Goal: Transaction & Acquisition: Book appointment/travel/reservation

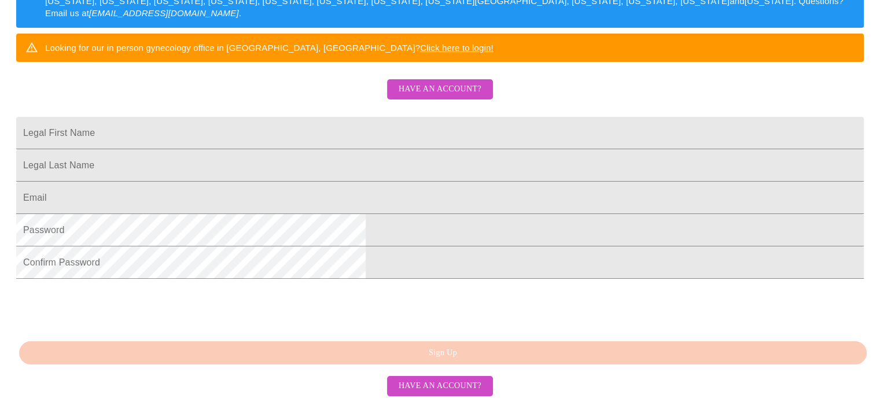
scroll to position [315, 0]
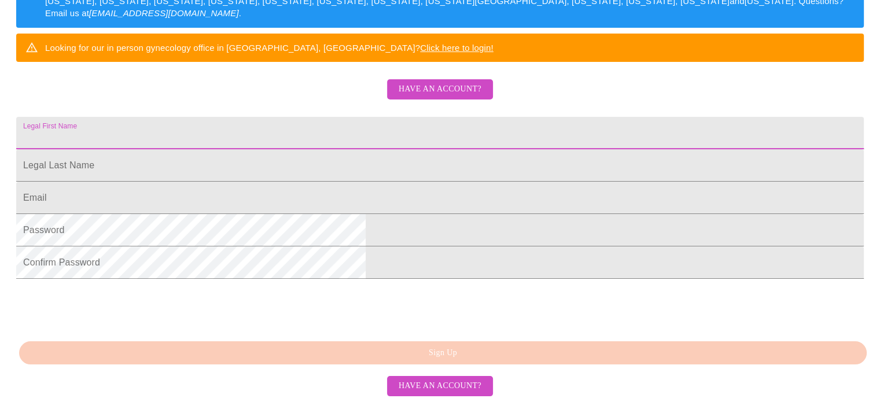
click at [319, 117] on input "Legal First Name" at bounding box center [440, 133] width 848 height 32
type input "[PERSON_NAME]"
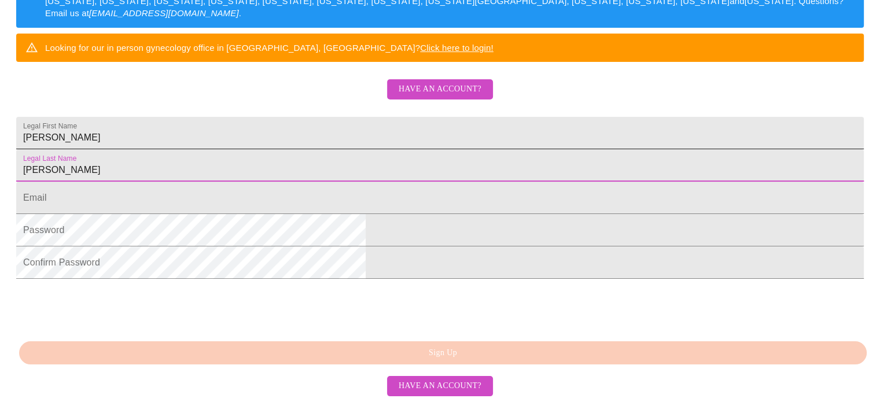
type input "[PERSON_NAME]"
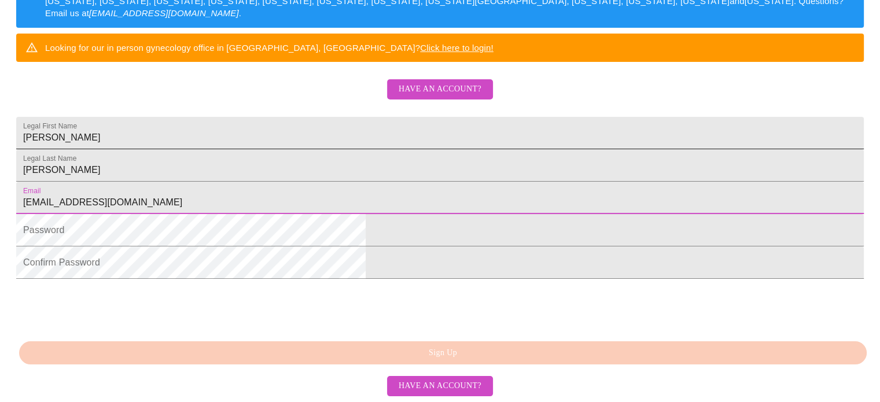
type input "[EMAIL_ADDRESS][DOMAIN_NAME]"
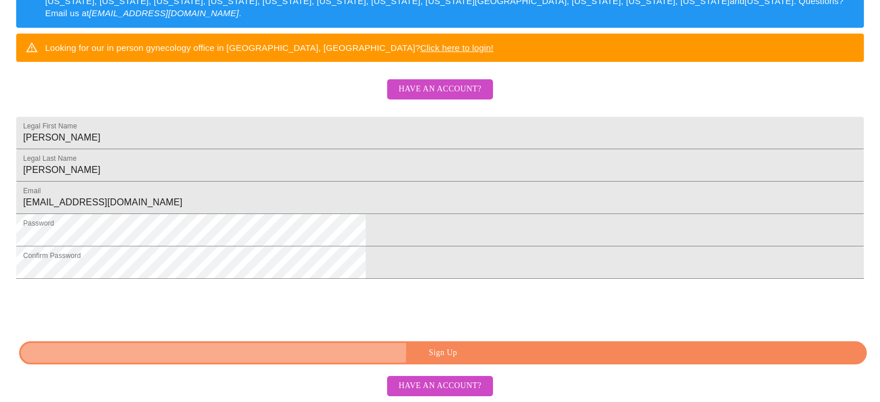
click at [462, 351] on span "Sign Up" at bounding box center [442, 353] width 821 height 14
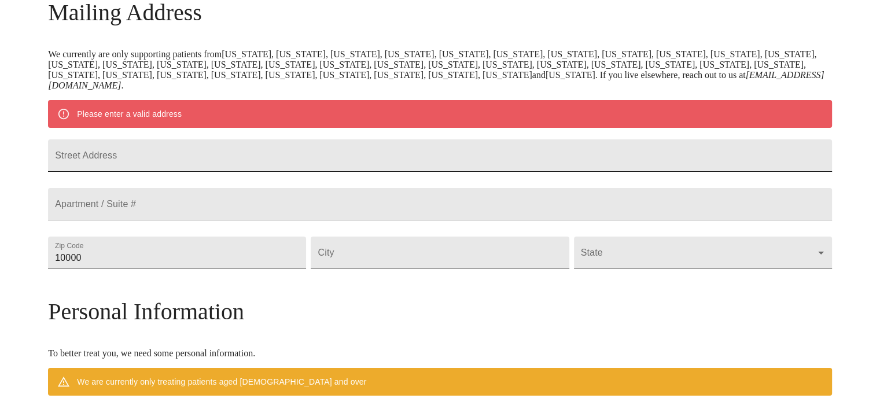
scroll to position [211, 0]
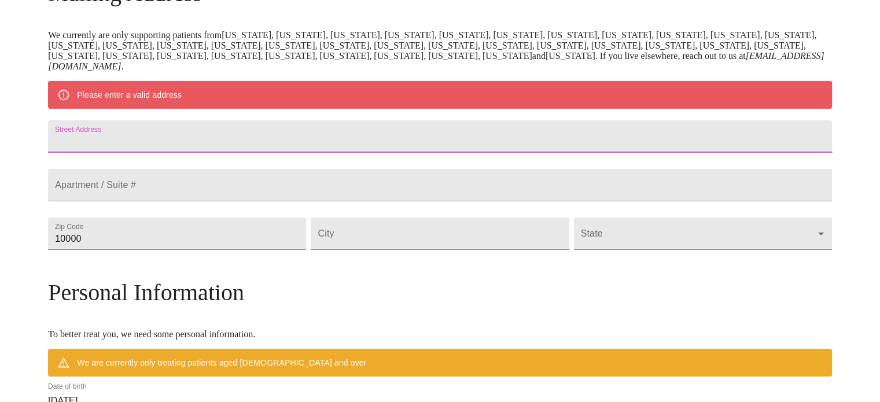
click at [350, 135] on input "Street Address" at bounding box center [440, 136] width 784 height 32
type input "[STREET_ADDRESS]"
type input "60189"
type input "Wheaton"
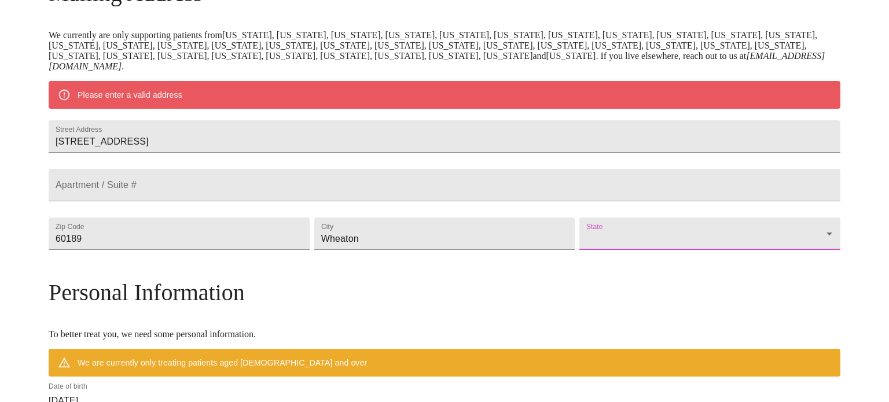
click at [665, 273] on body "MyMenopauseRx Welcome to MyMenopauseRx Since it's your first time here, you'll …" at bounding box center [445, 249] width 880 height 913
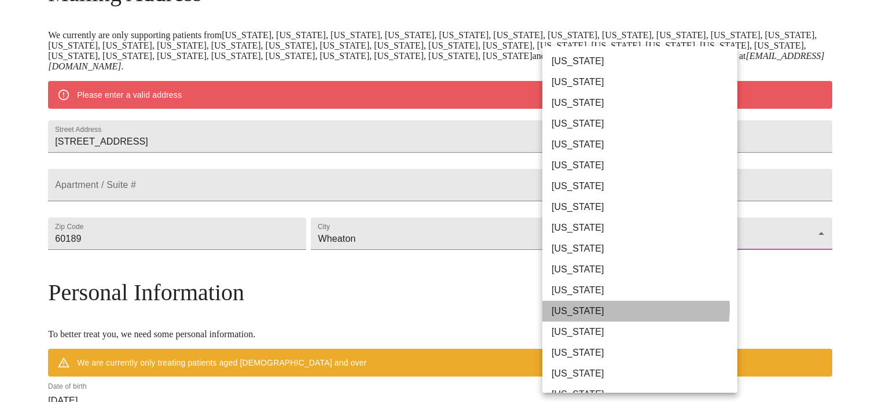
click at [590, 307] on li "[US_STATE]" at bounding box center [644, 311] width 204 height 21
type input "[US_STATE]"
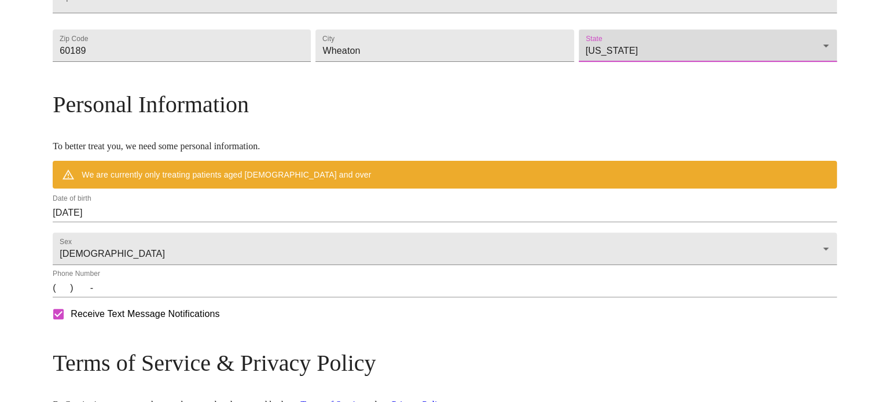
scroll to position [385, 0]
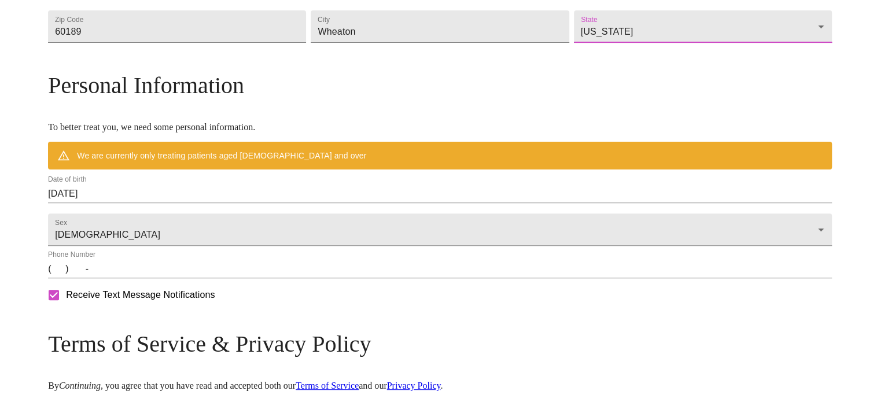
click at [238, 203] on input "[DATE]" at bounding box center [440, 194] width 784 height 19
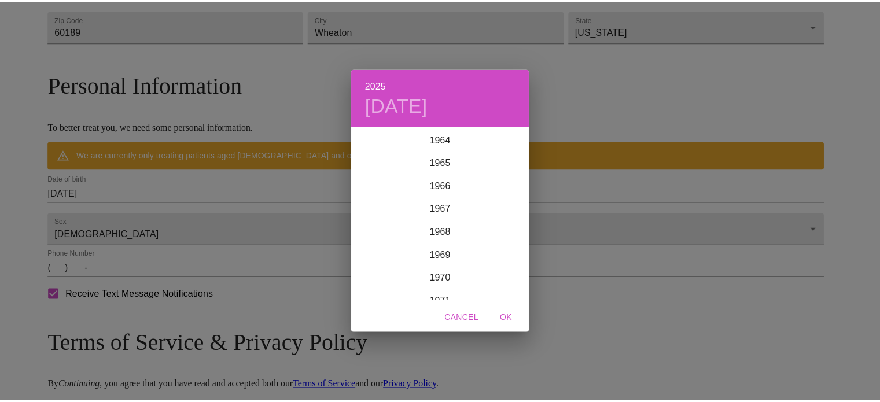
scroll to position [1516, 0]
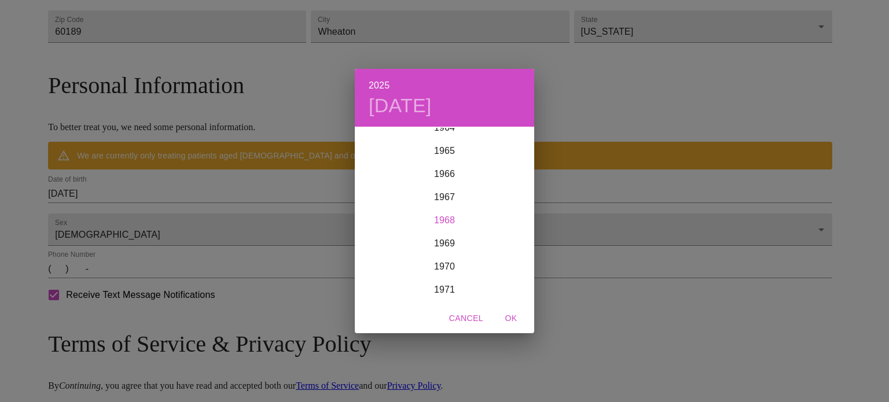
click at [434, 217] on div "1968" at bounding box center [444, 220] width 179 height 23
click at [506, 237] on div "Sep" at bounding box center [505, 236] width 60 height 43
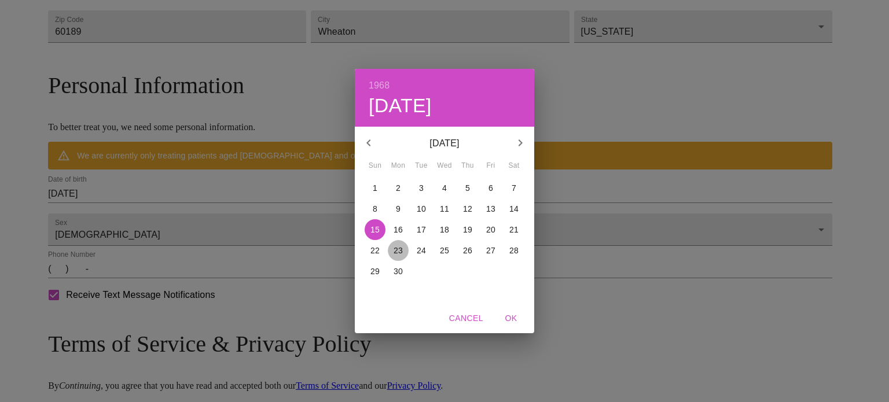
click at [397, 248] on p "23" at bounding box center [398, 251] width 9 height 12
click at [509, 317] on span "OK" at bounding box center [511, 318] width 28 height 14
type input "[DATE]"
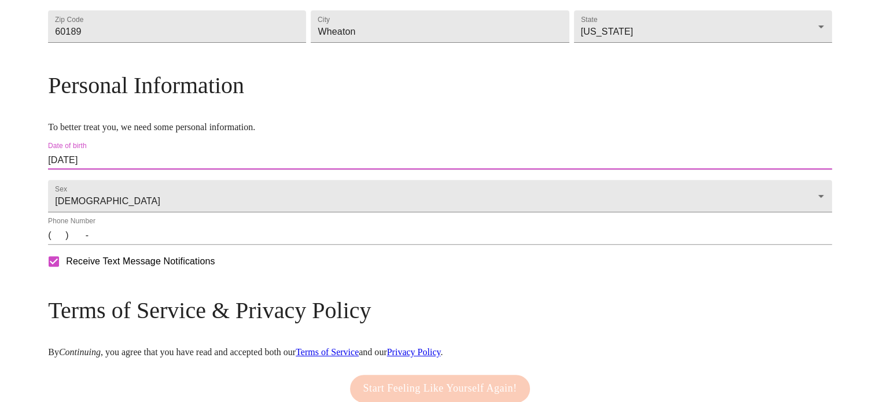
click at [361, 245] on input "(   )    -" at bounding box center [440, 235] width 784 height 19
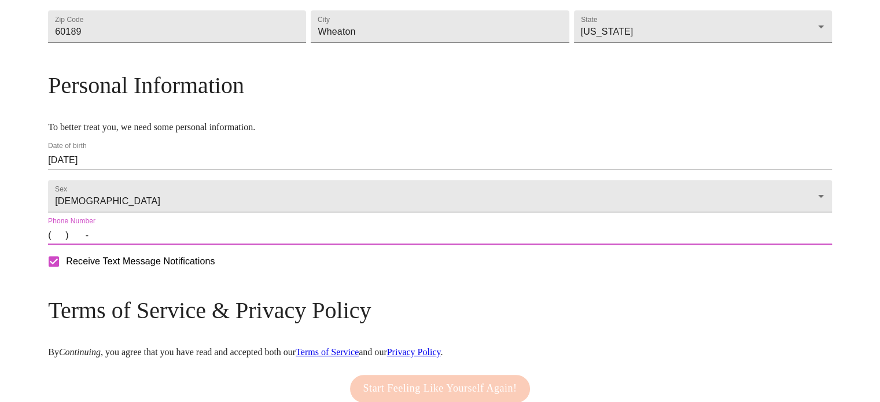
type input "[PHONE_NUMBER]"
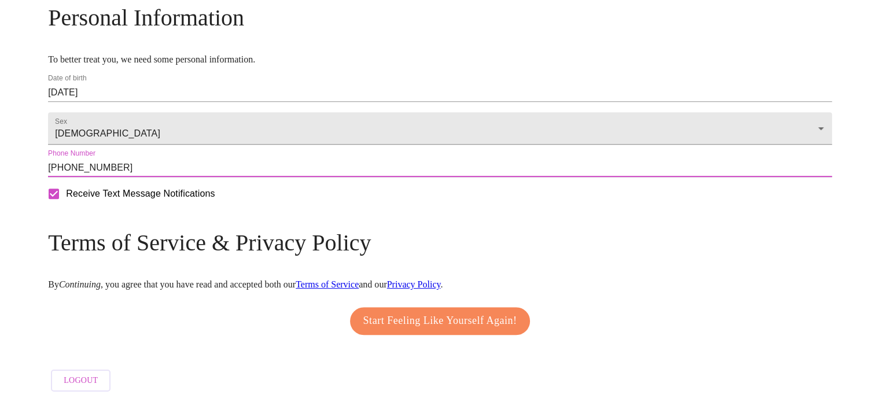
scroll to position [488, 0]
click at [453, 312] on span "Start Feeling Like Yourself Again!" at bounding box center [440, 321] width 154 height 19
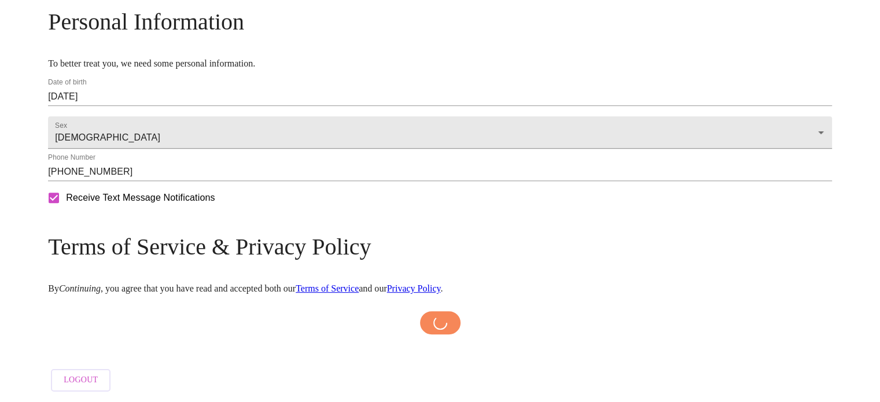
scroll to position [483, 0]
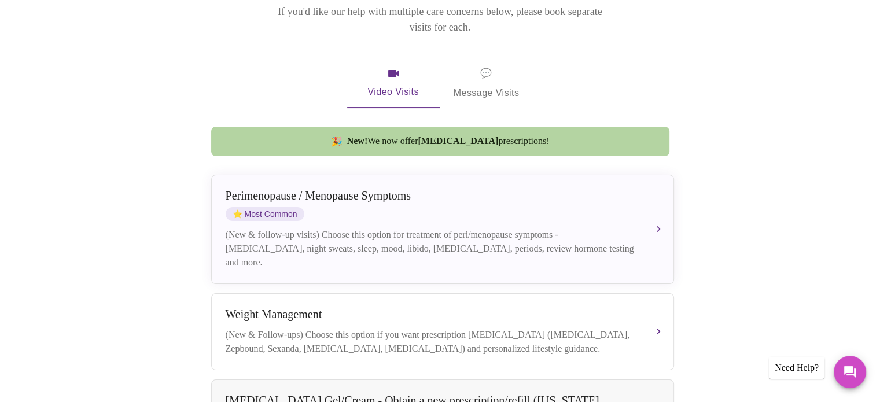
scroll to position [142, 0]
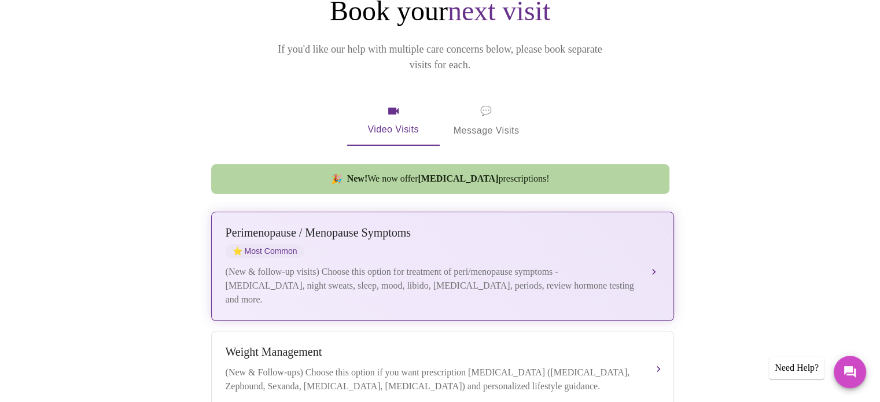
click at [345, 226] on div "Perimenopause / Menopause Symptoms" at bounding box center [431, 232] width 411 height 13
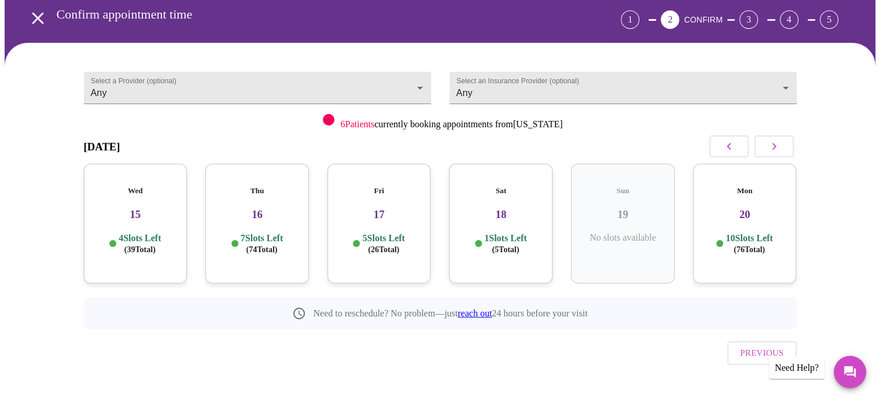
click at [778, 142] on icon "button" at bounding box center [774, 146] width 14 height 14
click at [147, 233] on p "10 Slots Left ( 76 Total)" at bounding box center [139, 244] width 47 height 23
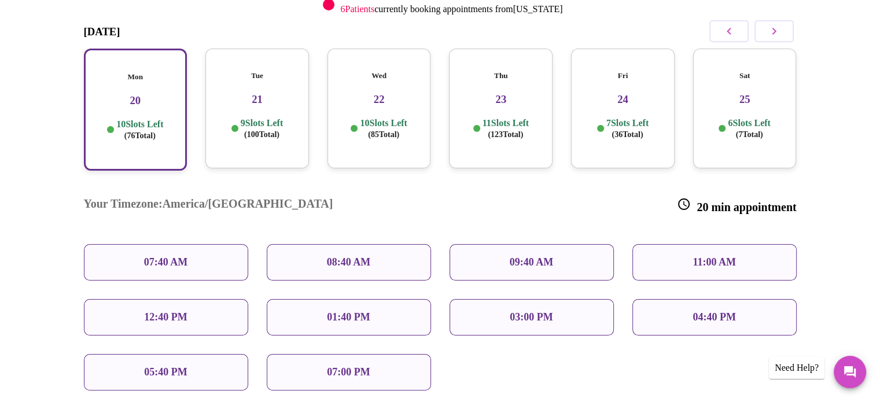
scroll to position [167, 0]
click at [355, 256] on p "08:40 AM" at bounding box center [349, 262] width 44 height 12
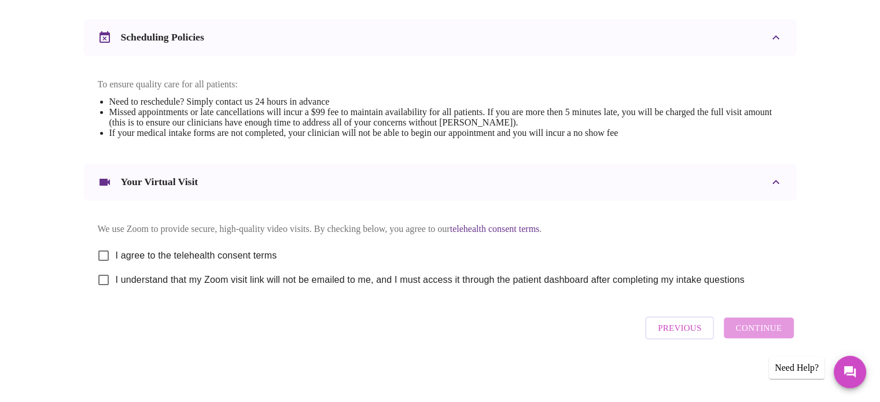
scroll to position [436, 0]
click at [106, 250] on input "I agree to the telehealth consent terms" at bounding box center [103, 256] width 24 height 24
checkbox input "true"
click at [99, 280] on input "I understand that my Zoom visit link will not be emailed to me, and I must acce…" at bounding box center [103, 280] width 24 height 24
checkbox input "true"
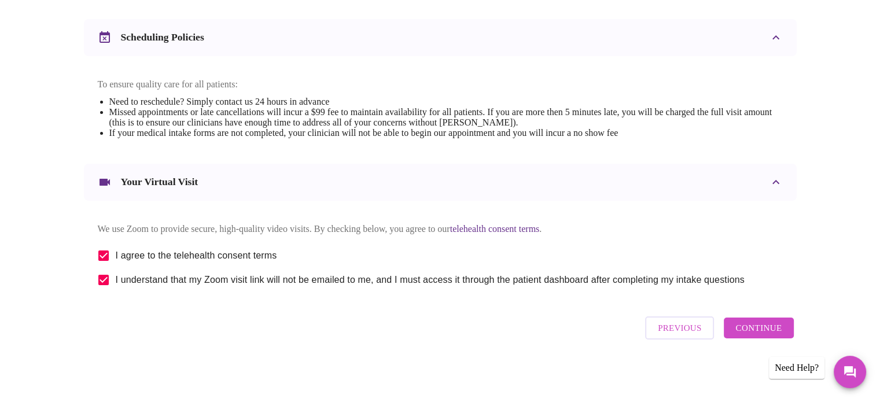
click at [766, 333] on span "Continue" at bounding box center [759, 328] width 46 height 15
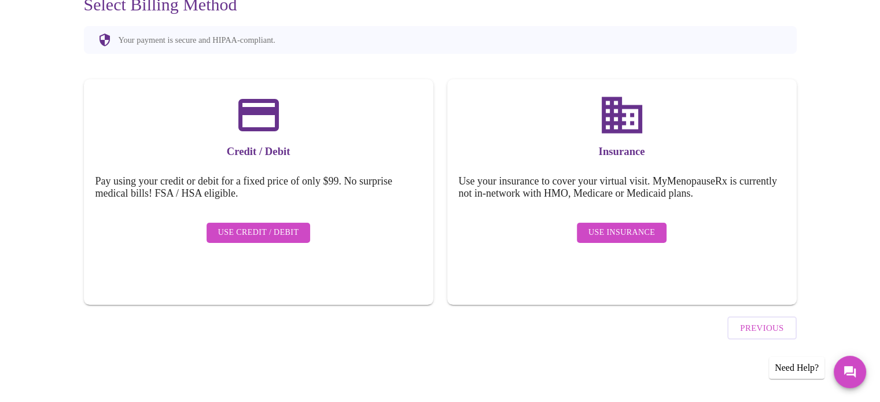
scroll to position [90, 0]
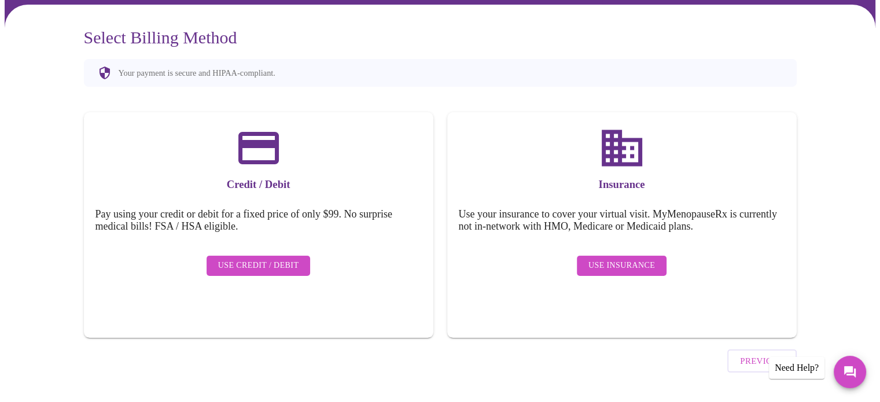
click at [619, 259] on span "Use Insurance" at bounding box center [622, 266] width 67 height 14
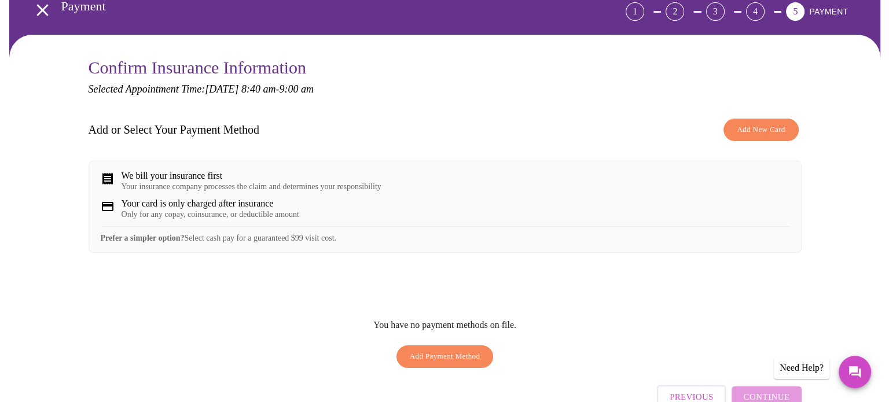
scroll to position [130, 0]
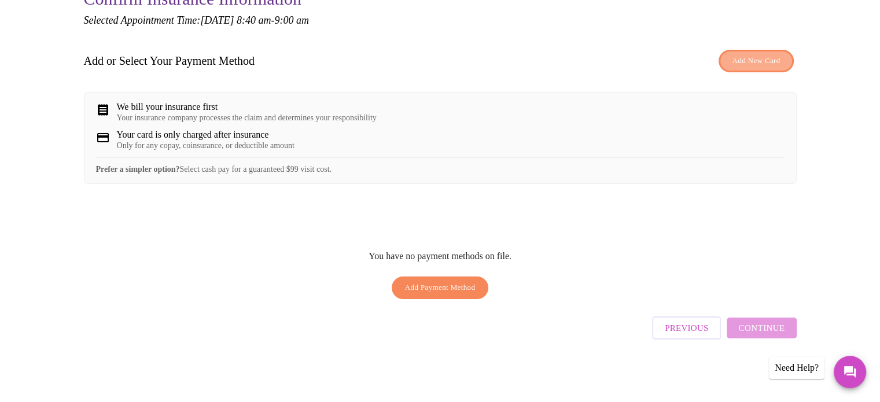
click at [746, 59] on span "Add New Card" at bounding box center [756, 60] width 48 height 13
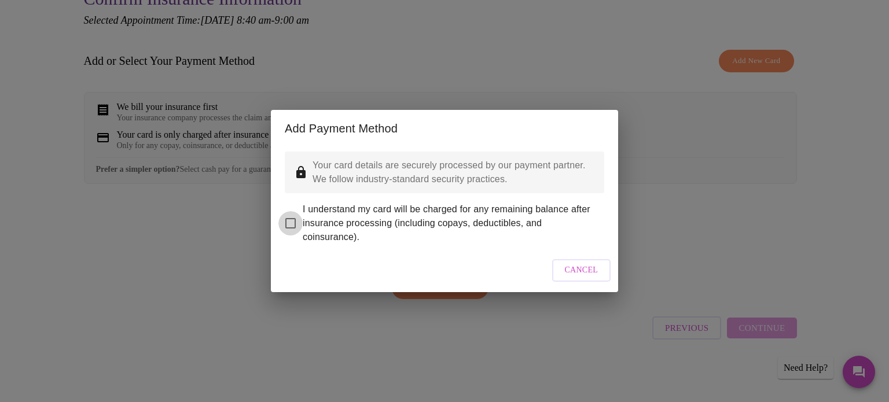
click at [287, 216] on input "I understand my card will be charged for any remaining balance after insurance …" at bounding box center [290, 223] width 24 height 24
checkbox input "true"
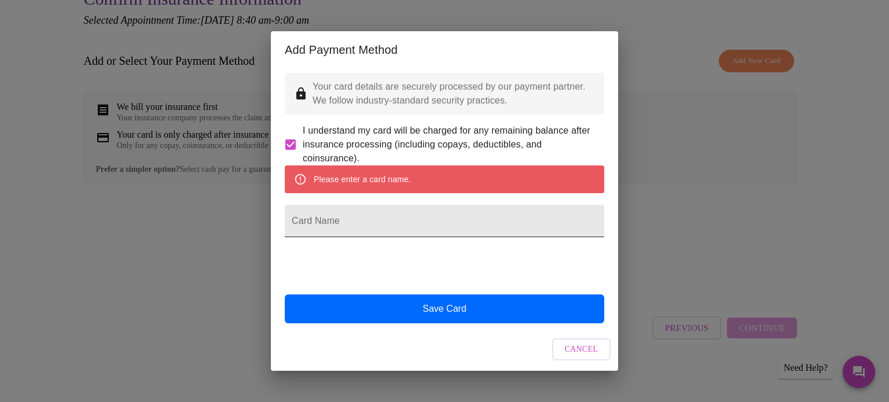
click at [402, 222] on input "Card Name" at bounding box center [444, 221] width 319 height 32
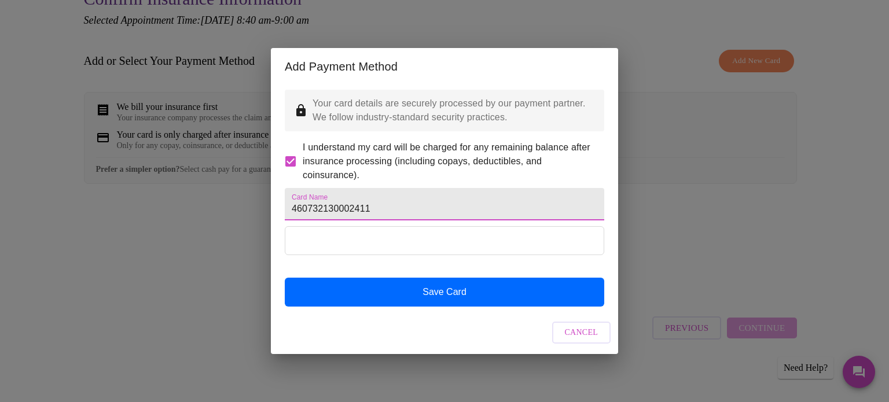
type input "[CREDIT_CARD_NUMBER]"
drag, startPoint x: 396, startPoint y: 212, endPoint x: 256, endPoint y: 202, distance: 141.0
click at [266, 211] on div "Add Payment Method Your card details are securely processed by our payment part…" at bounding box center [444, 201] width 889 height 402
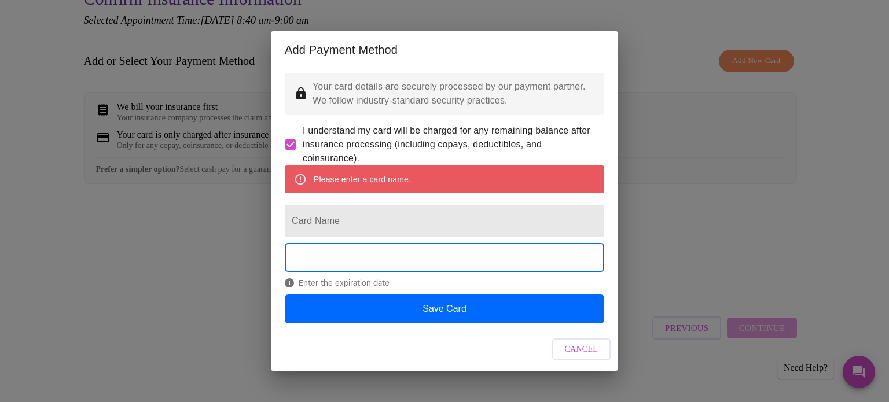
click at [350, 226] on input "Card Name" at bounding box center [444, 221] width 319 height 32
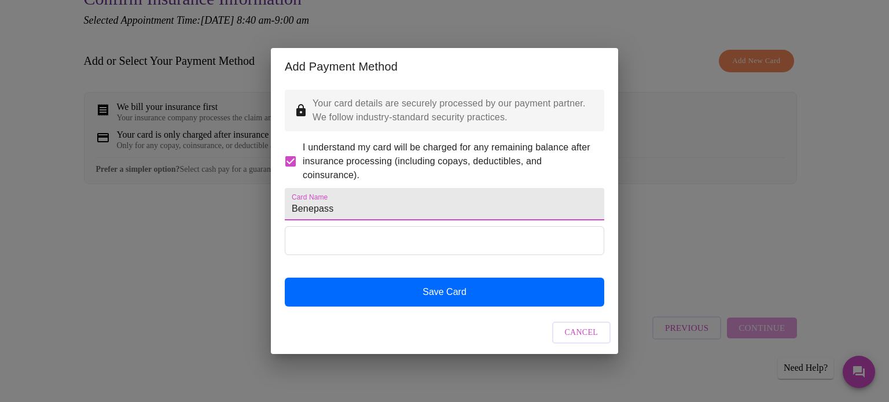
type input "Benepass"
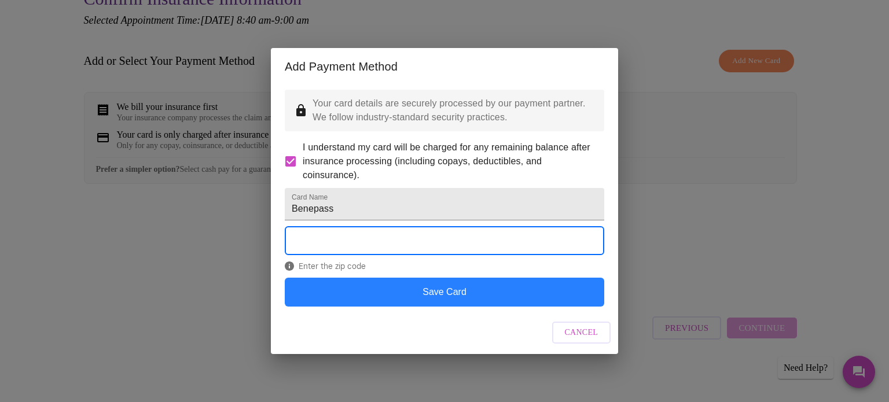
click at [427, 307] on button "Save Card" at bounding box center [444, 292] width 319 height 29
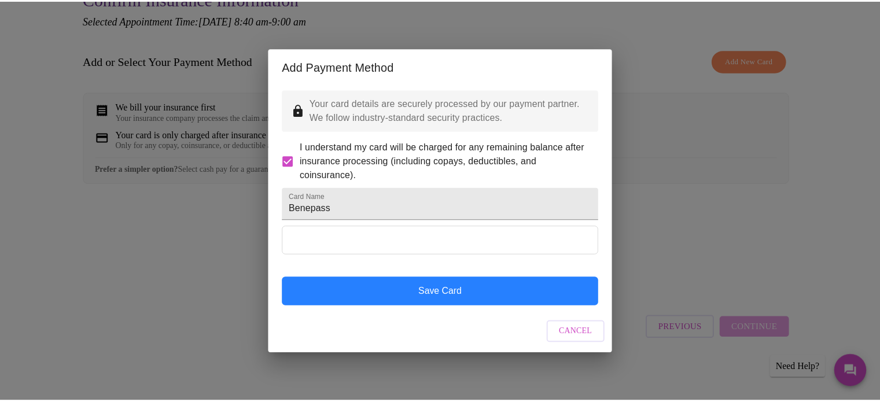
scroll to position [0, 0]
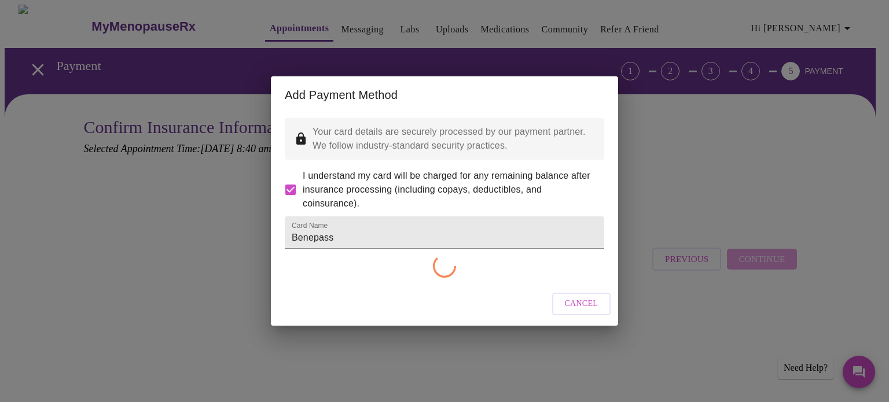
checkbox input "false"
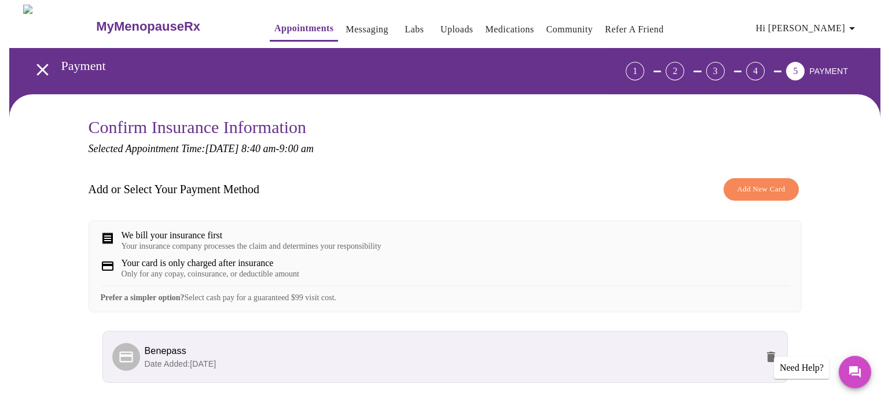
scroll to position [100, 0]
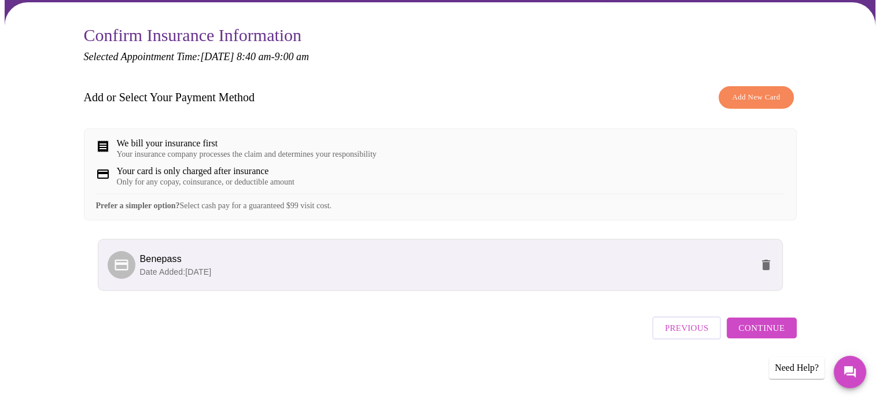
click at [761, 334] on span "Continue" at bounding box center [762, 328] width 46 height 15
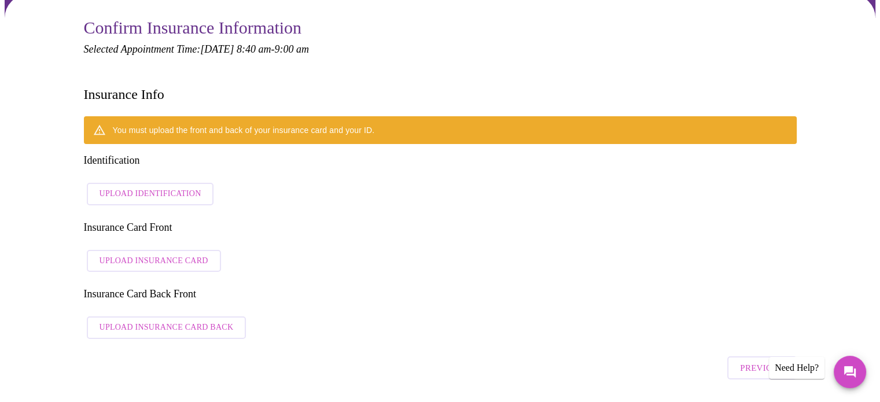
click at [153, 187] on span "Upload Identification" at bounding box center [151, 194] width 102 height 14
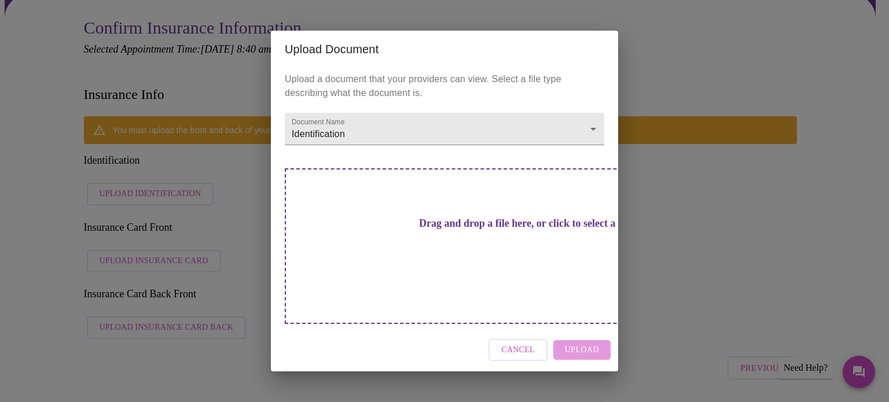
click at [453, 230] on h3 "Drag and drop a file here, or click to select a file" at bounding box center [525, 224] width 319 height 12
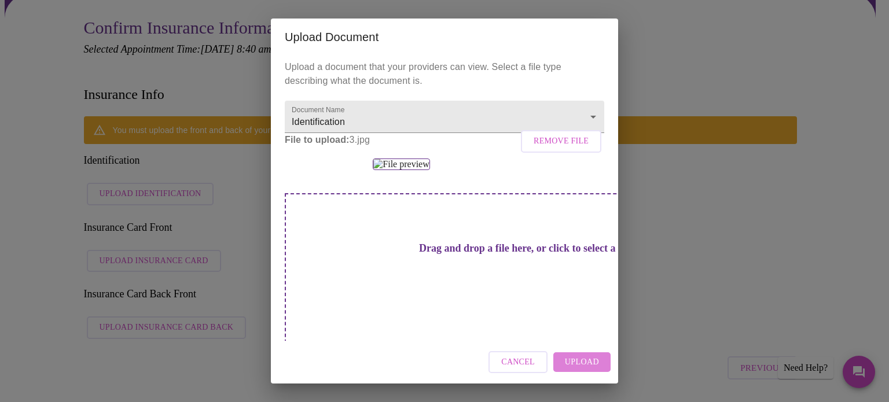
click at [590, 359] on span "Upload" at bounding box center [582, 362] width 34 height 14
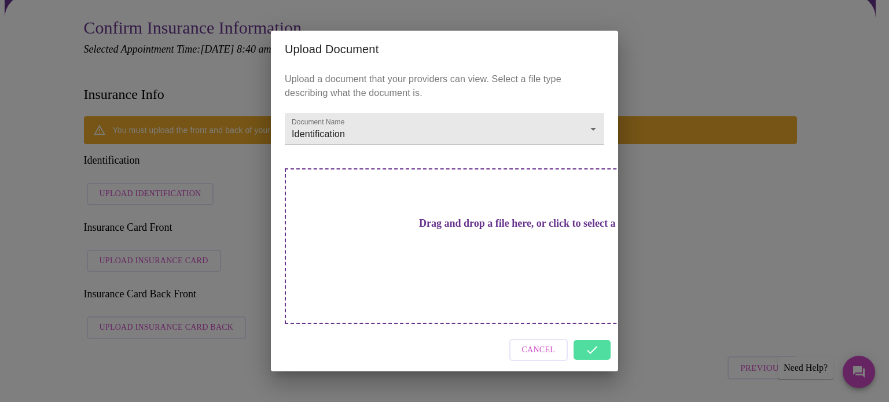
click at [598, 333] on div "Cancel" at bounding box center [444, 350] width 347 height 43
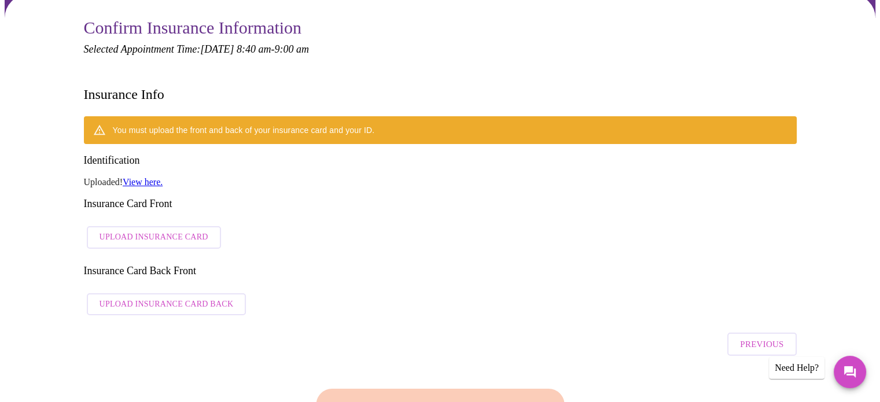
click at [138, 230] on span "Upload Insurance Card" at bounding box center [154, 237] width 109 height 14
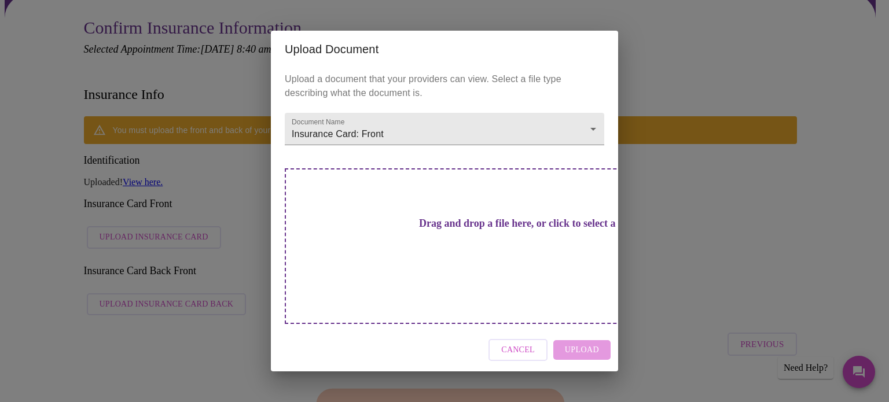
click at [453, 230] on h3 "Drag and drop a file here, or click to select a file" at bounding box center [525, 224] width 319 height 12
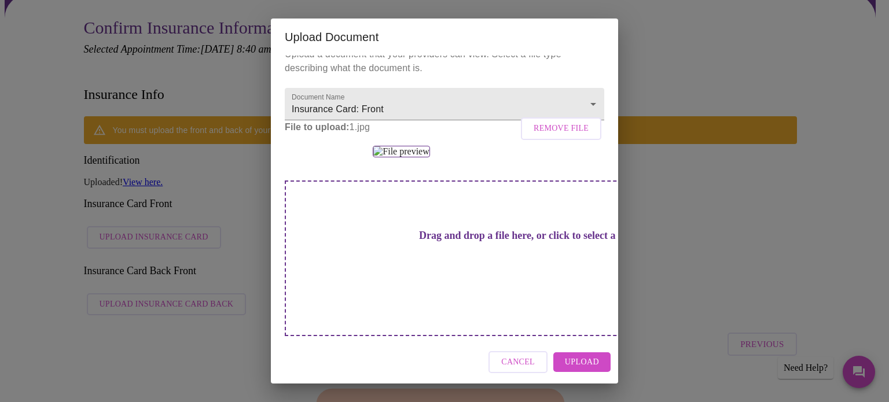
scroll to position [116, 0]
click at [597, 357] on span "Upload" at bounding box center [582, 362] width 34 height 14
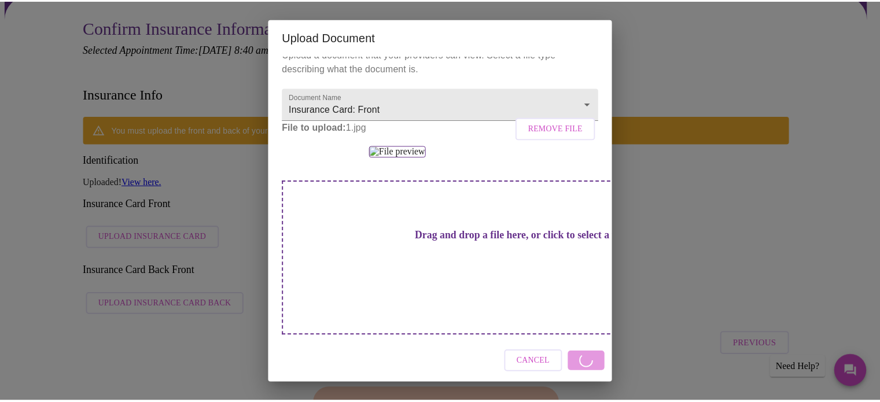
scroll to position [0, 0]
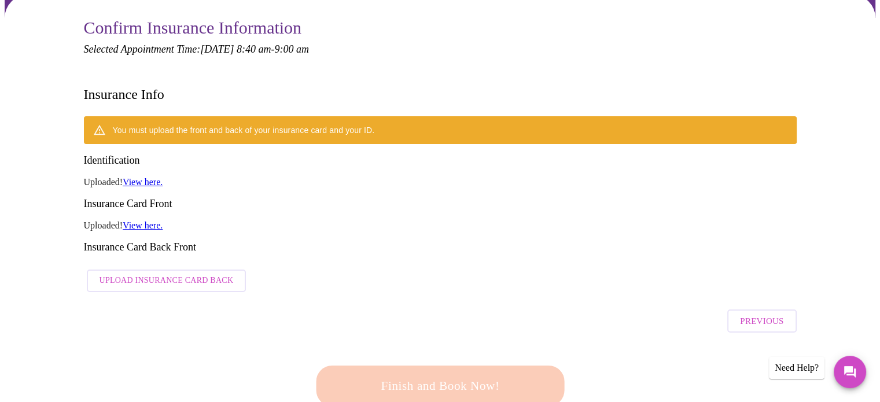
click at [156, 274] on span "Upload Insurance Card Back" at bounding box center [167, 281] width 134 height 14
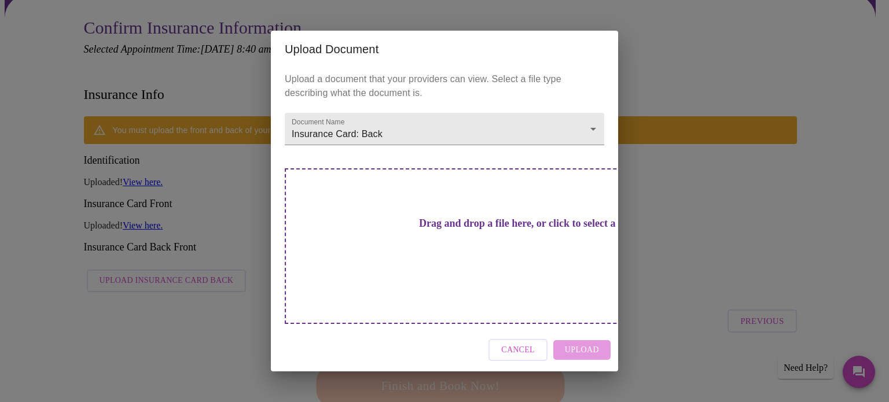
click at [458, 230] on h3 "Drag and drop a file here, or click to select a file" at bounding box center [525, 224] width 319 height 12
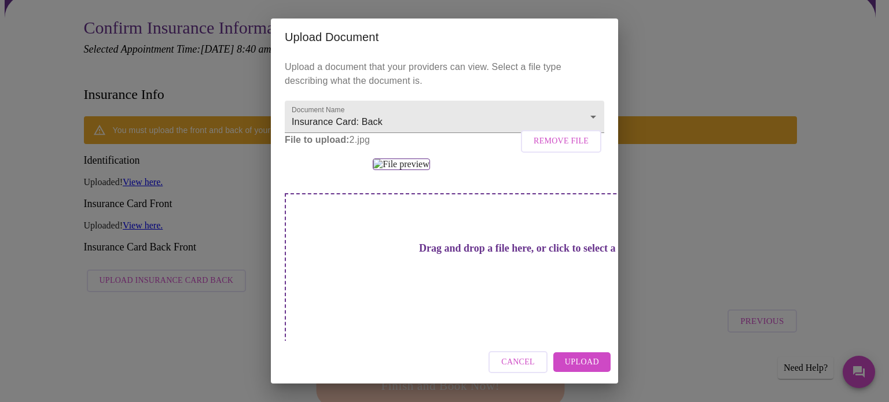
click at [583, 362] on span "Upload" at bounding box center [582, 362] width 34 height 14
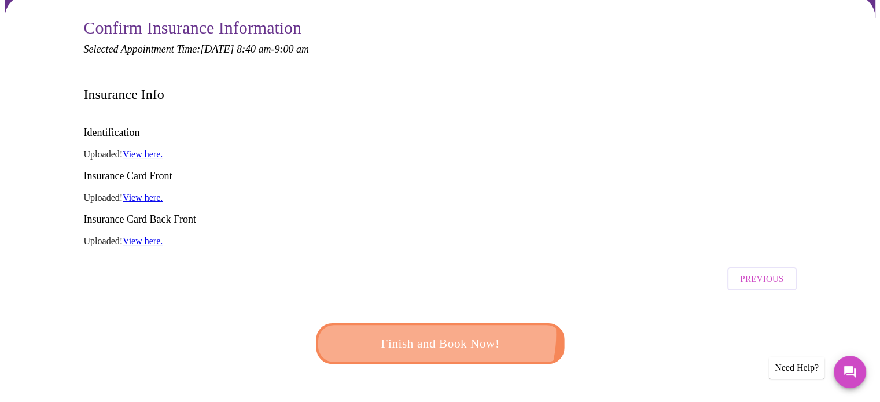
click at [436, 333] on span "Finish and Book Now!" at bounding box center [440, 343] width 214 height 21
